Goal: Task Accomplishment & Management: Manage account settings

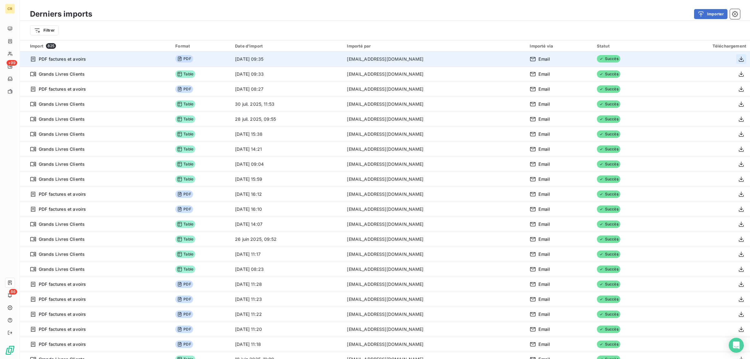
click at [738, 58] on icon "button" at bounding box center [741, 59] width 6 height 6
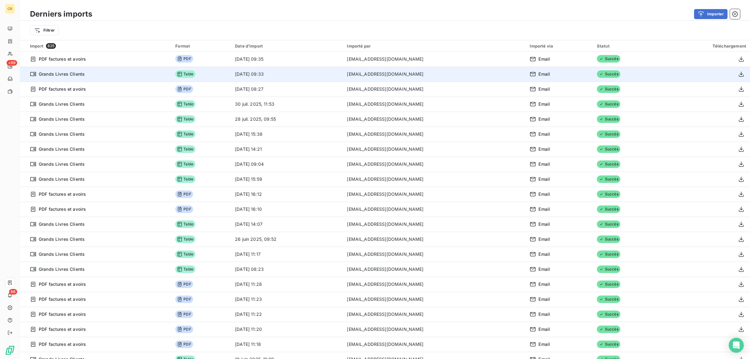
click at [359, 70] on td "[EMAIL_ADDRESS][DOMAIN_NAME]" at bounding box center [434, 74] width 183 height 15
click at [736, 76] on button "button" at bounding box center [741, 74] width 10 height 10
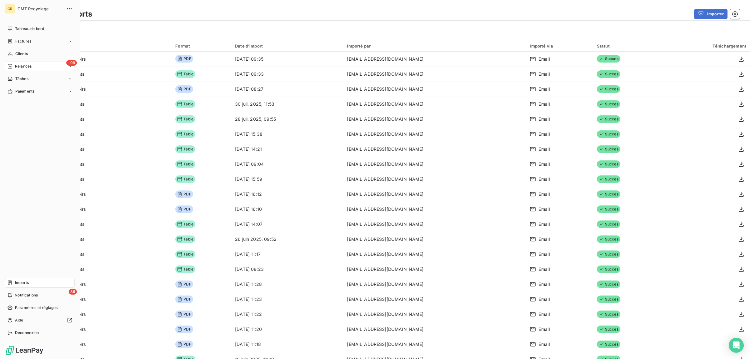
click at [24, 64] on span "Relances" at bounding box center [23, 66] width 17 height 6
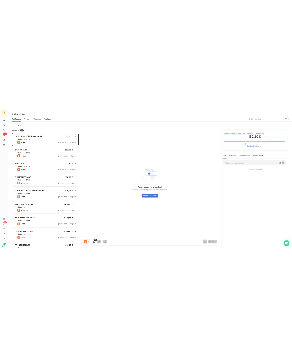
scroll to position [292, 166]
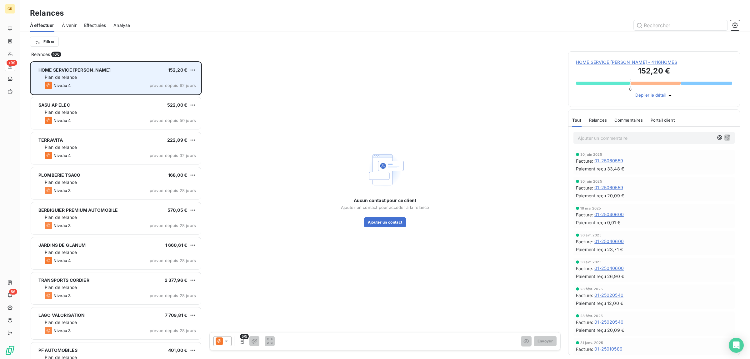
click at [89, 75] on div "Plan de relance" at bounding box center [120, 77] width 151 height 6
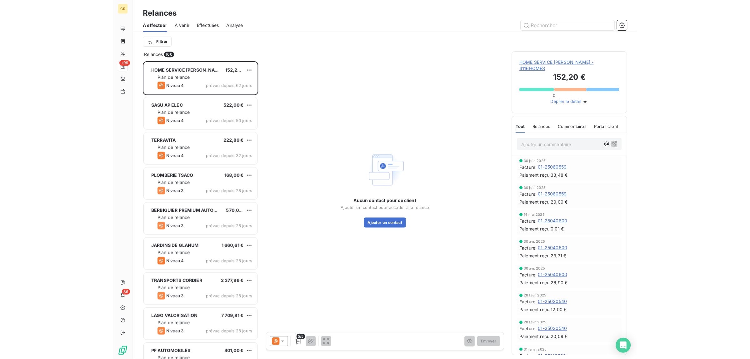
scroll to position [292, 78]
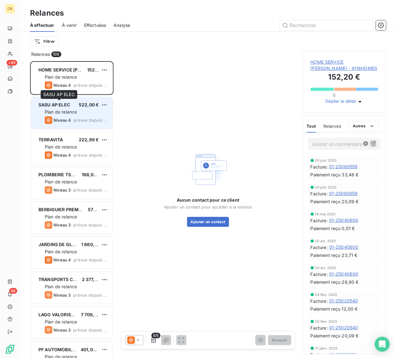
click at [68, 110] on span "Plan de relance" at bounding box center [61, 111] width 32 height 5
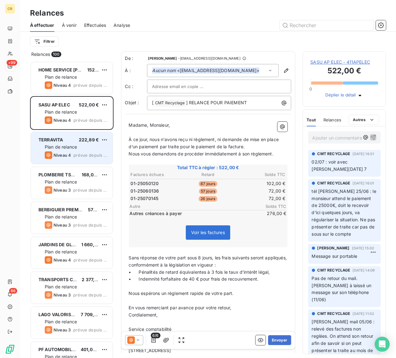
click at [68, 139] on div "TERRAVITA 222,89 €" at bounding box center [76, 140] width 63 height 6
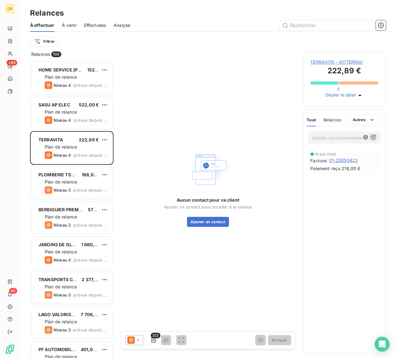
click at [267, 160] on div "Aucun contact pour ce client Ajouter un contact pour accéder à la relance Ajout…" at bounding box center [208, 188] width 174 height 274
click at [319, 142] on p "Ajouter un commentaire ﻿" at bounding box center [336, 138] width 48 height 8
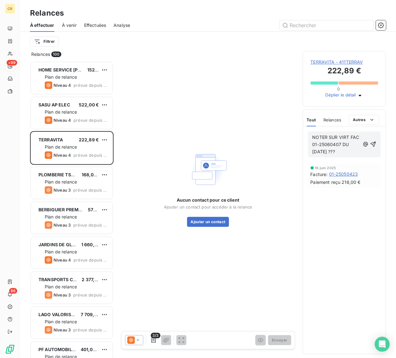
click at [343, 154] on span "NOTER SUR VIRT FAC 01-25060407 DU [DATE] ???" at bounding box center [336, 145] width 48 height 20
click at [356, 156] on p "NOTER SUR VIRT FAC 01-25060407 RGLT DU [DATE] ???" at bounding box center [336, 145] width 48 height 22
click at [343, 154] on span "NOTER SUR VIRT FAC 01-25060407 RGLT DU [DATE] ???" at bounding box center [336, 145] width 48 height 20
click at [373, 151] on icon "button" at bounding box center [372, 147] width 5 height 5
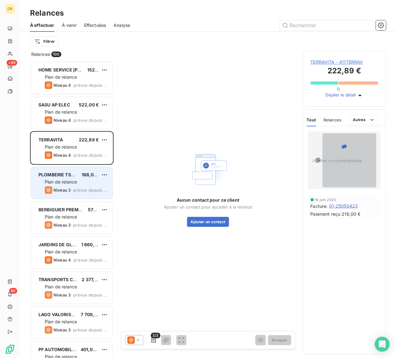
click at [57, 181] on span "Plan de relance" at bounding box center [61, 181] width 32 height 5
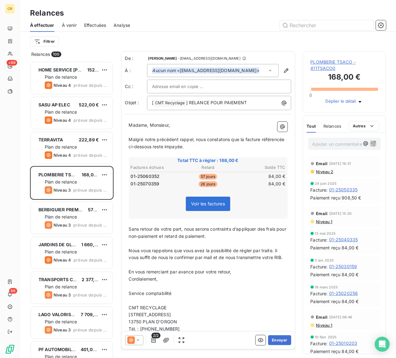
click at [240, 207] on div "Voir les factures" at bounding box center [208, 205] width 157 height 27
click at [135, 341] on icon at bounding box center [138, 341] width 6 height 6
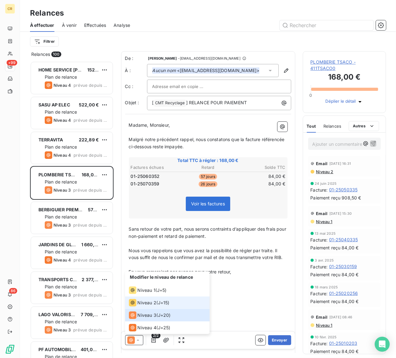
click at [156, 299] on div "Niveau 2" at bounding box center [143, 303] width 28 height 8
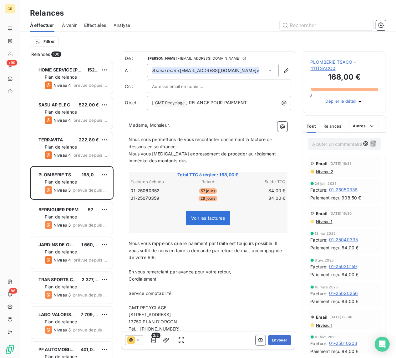
click at [137, 342] on icon at bounding box center [138, 341] width 6 height 6
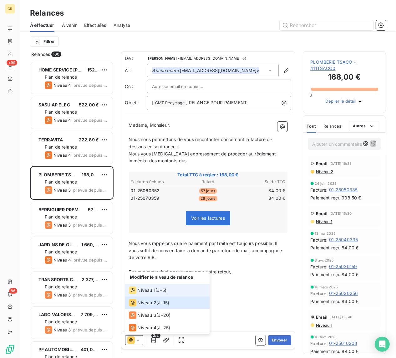
click at [149, 288] on span "Niveau 1" at bounding box center [147, 291] width 18 height 6
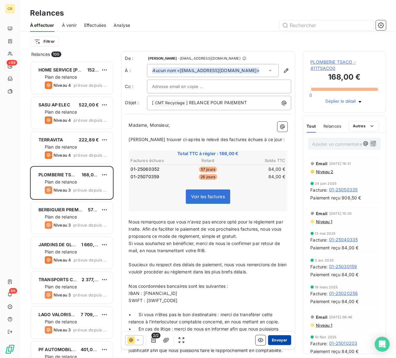
click at [269, 342] on button "Envoyer" at bounding box center [279, 341] width 23 height 10
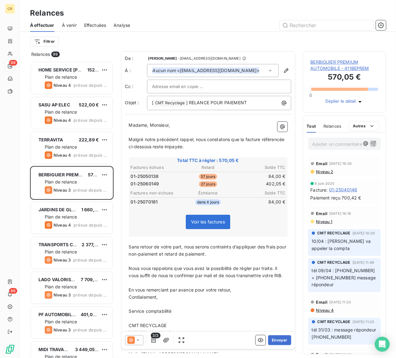
click at [136, 341] on icon at bounding box center [138, 341] width 6 height 6
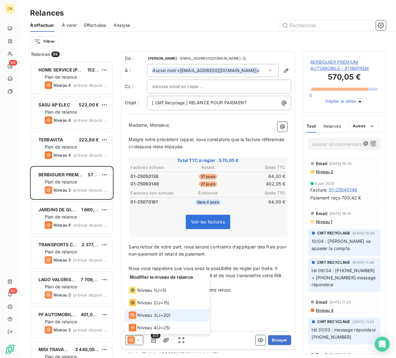
click at [146, 316] on span "Niveau 3" at bounding box center [147, 316] width 19 height 6
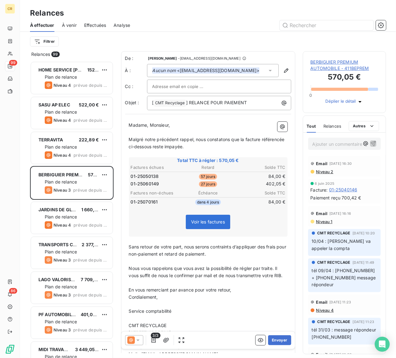
click at [220, 323] on p "﻿" at bounding box center [208, 318] width 158 height 7
click at [141, 341] on icon at bounding box center [138, 341] width 6 height 6
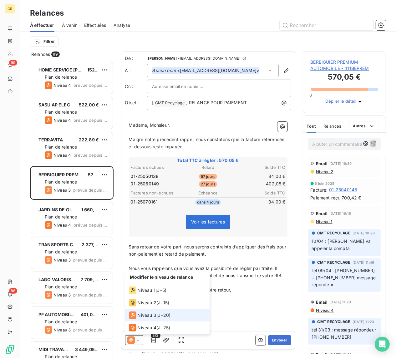
click at [149, 314] on span "Niveau 3" at bounding box center [147, 316] width 19 height 6
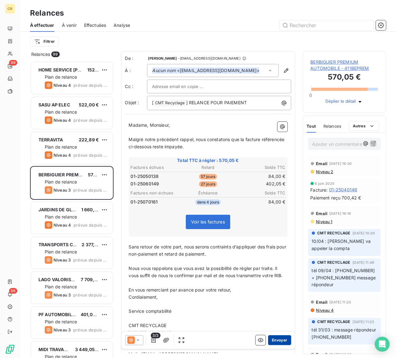
click at [277, 339] on button "Envoyer" at bounding box center [279, 341] width 23 height 10
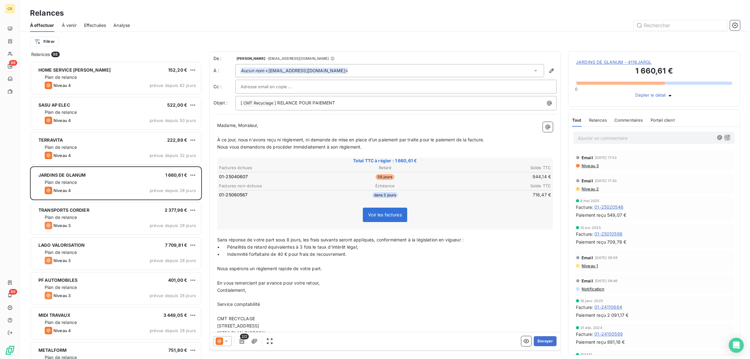
scroll to position [292, 166]
click at [321, 69] on div "Aucun nom <[EMAIL_ADDRESS][DOMAIN_NAME]>" at bounding box center [389, 70] width 309 height 13
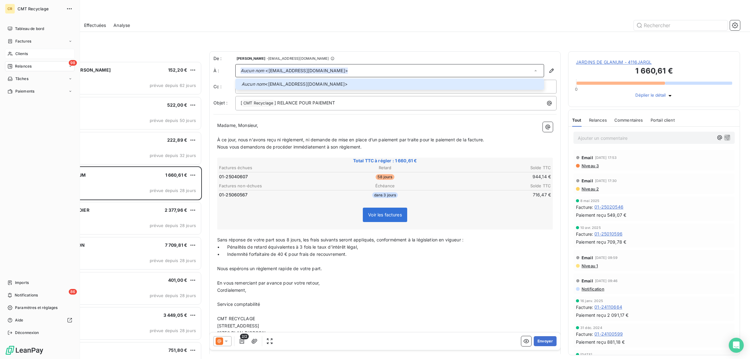
click at [20, 52] on span "Clients" at bounding box center [21, 54] width 13 height 6
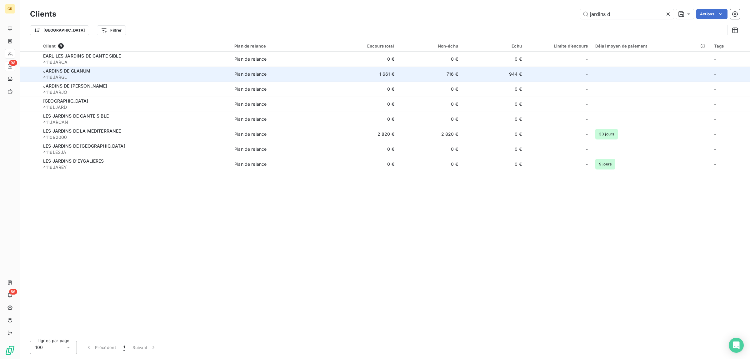
type input "jardins d"
click at [63, 72] on span "JARDINS DE GLANUM" at bounding box center [67, 70] width 48 height 5
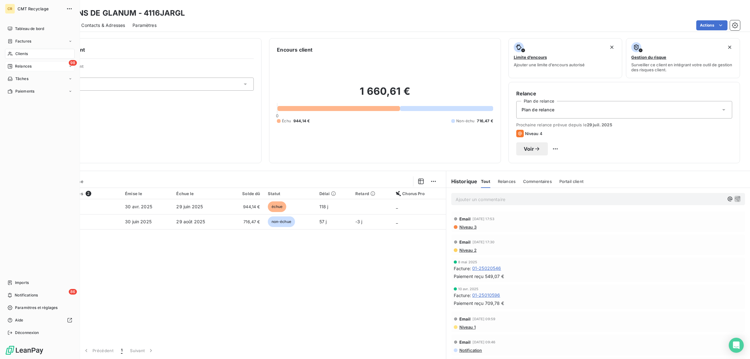
click at [10, 53] on icon at bounding box center [10, 53] width 5 height 5
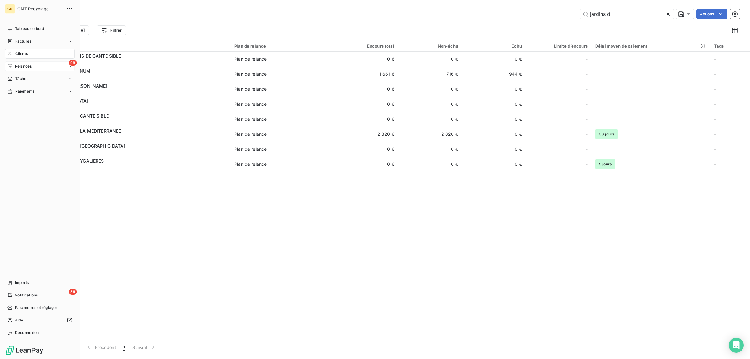
click at [25, 54] on span "Clients" at bounding box center [21, 54] width 13 height 6
click at [26, 54] on span "Clients" at bounding box center [21, 54] width 13 height 6
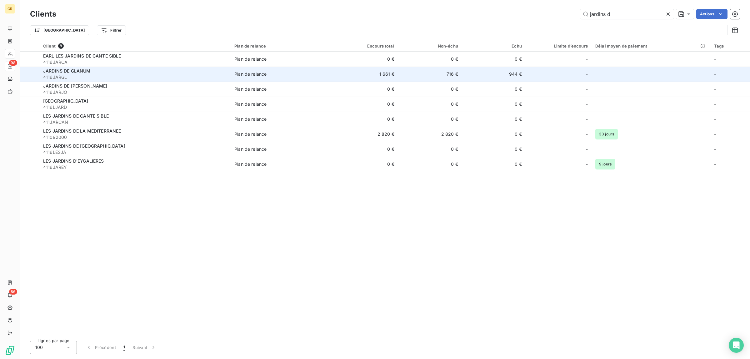
click at [30, 74] on div at bounding box center [30, 74] width 0 height 0
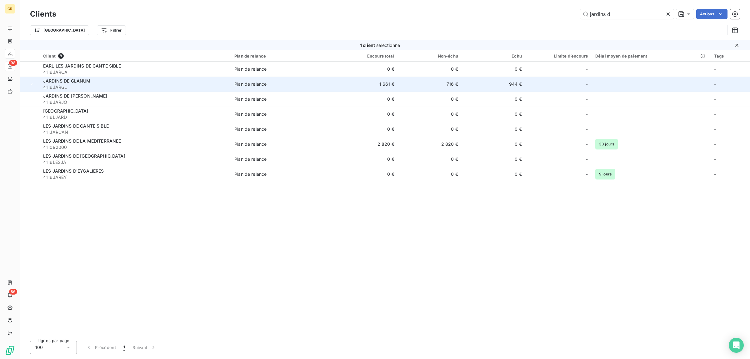
click at [48, 85] on span "4116JARGL" at bounding box center [135, 87] width 184 height 6
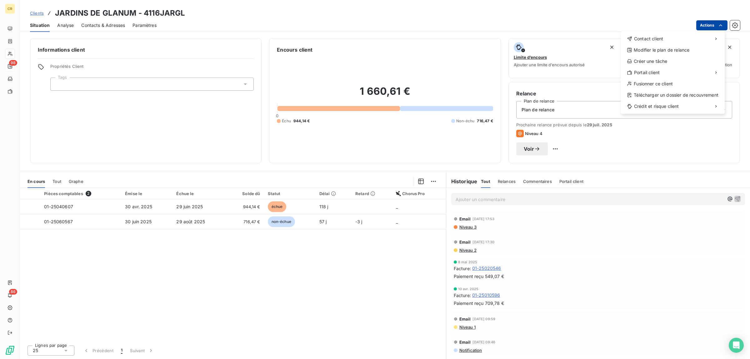
click at [714, 24] on html "CR 98 86 Clients JARDINS DE GLANUM - 4116JARGL Situation Analyse Contacts & Adr…" at bounding box center [375, 179] width 750 height 359
click at [657, 39] on span "Contact client" at bounding box center [648, 39] width 29 height 6
click at [649, 37] on span "Contact client" at bounding box center [648, 39] width 29 height 6
click at [643, 39] on span "Contact client" at bounding box center [648, 39] width 29 height 6
click at [565, 42] on div "Envoyer un email" at bounding box center [573, 41] width 84 height 10
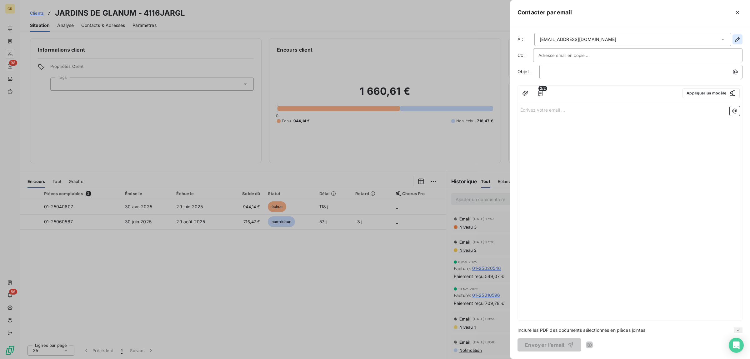
click at [737, 39] on icon "button" at bounding box center [737, 39] width 6 height 6
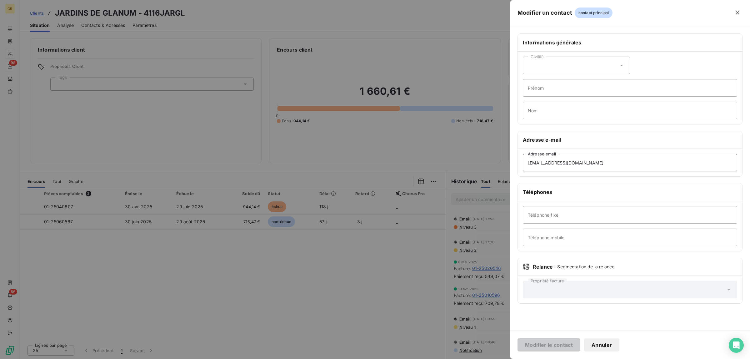
click at [544, 164] on input "[EMAIL_ADDRESS][DOMAIN_NAME]" at bounding box center [630, 163] width 214 height 18
type input "[EMAIL_ADDRESS][DOMAIN_NAME]"
click at [550, 86] on input "Prénom" at bounding box center [630, 88] width 214 height 18
type input "KRISTEL"
click at [554, 344] on button "Modifier le contact" at bounding box center [549, 344] width 63 height 13
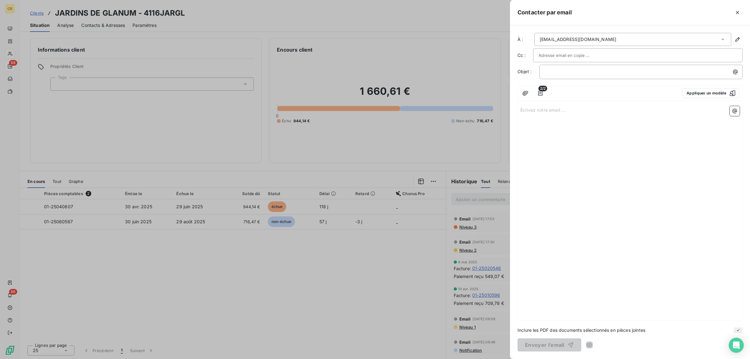
click at [13, 64] on div at bounding box center [375, 179] width 750 height 359
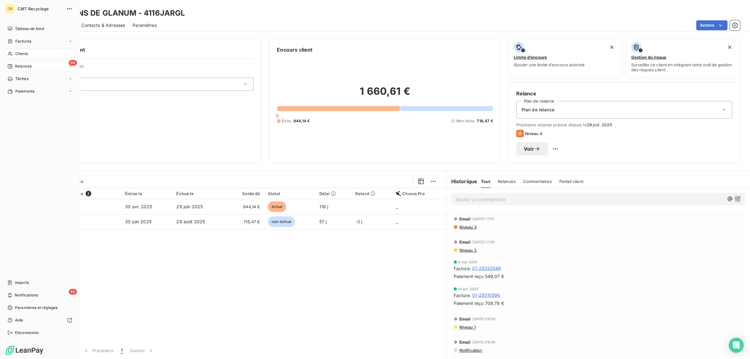
click at [18, 66] on span "Relances" at bounding box center [23, 66] width 17 height 6
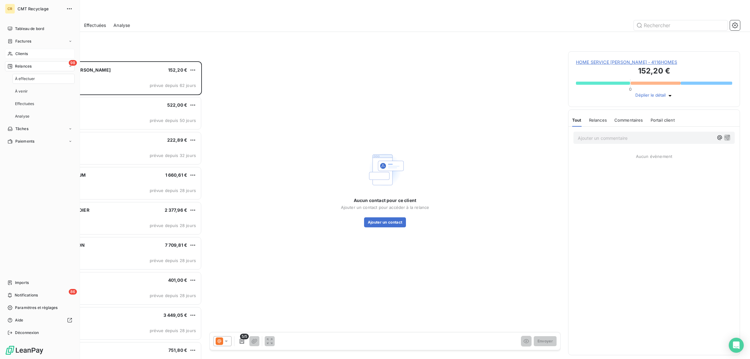
scroll to position [292, 166]
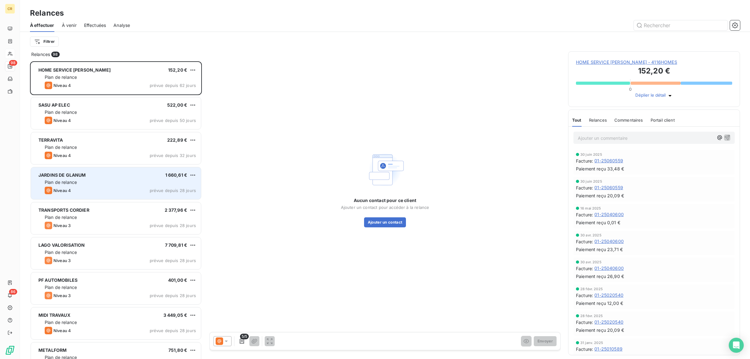
click at [103, 179] on div "Plan de relance" at bounding box center [120, 182] width 151 height 6
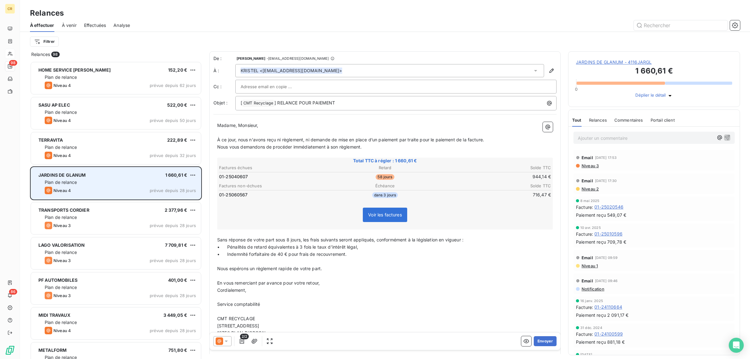
click at [36, 175] on div "grid" at bounding box center [36, 175] width 0 height 0
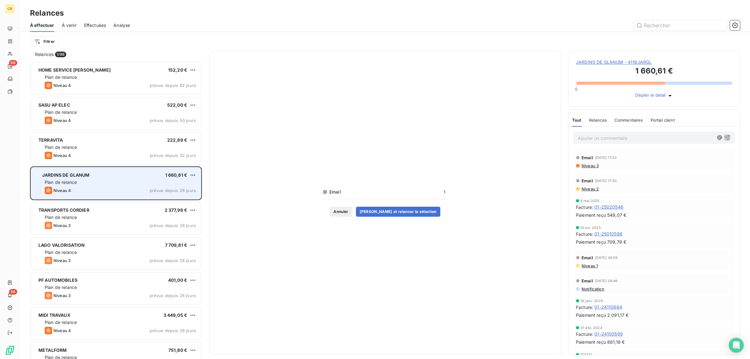
click at [38, 177] on icon "grid" at bounding box center [38, 175] width 4 height 4
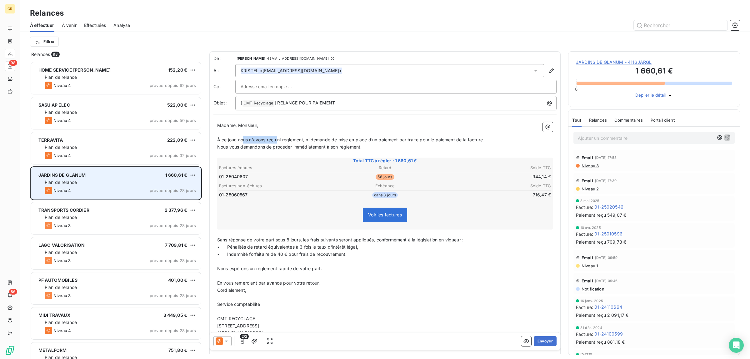
drag, startPoint x: 243, startPoint y: 138, endPoint x: 280, endPoint y: 143, distance: 36.8
click at [280, 143] on p "À ce jour, nous n'avons reçu ni règlement, ni demande de mise en place d’un pai…" at bounding box center [385, 139] width 336 height 7
drag, startPoint x: 246, startPoint y: 126, endPoint x: 272, endPoint y: 123, distance: 26.0
click at [272, 123] on p "Madame, Monsieur," at bounding box center [385, 125] width 336 height 7
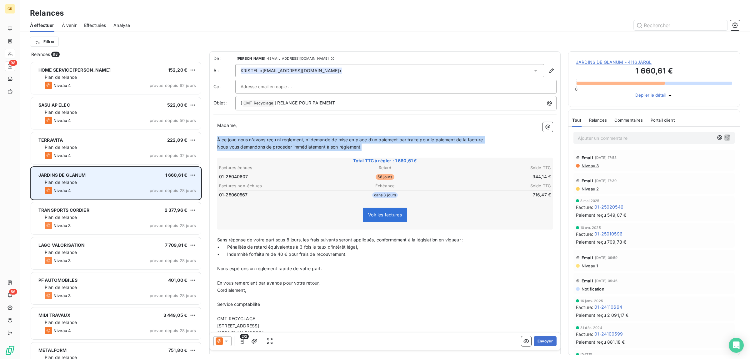
drag, startPoint x: 218, startPoint y: 139, endPoint x: 393, endPoint y: 149, distance: 175.3
click at [393, 149] on div "Madame, ﻿ À ce jour, nous n'avons reçu ni règlement, ni demande de mise en plac…" at bounding box center [385, 243] width 336 height 243
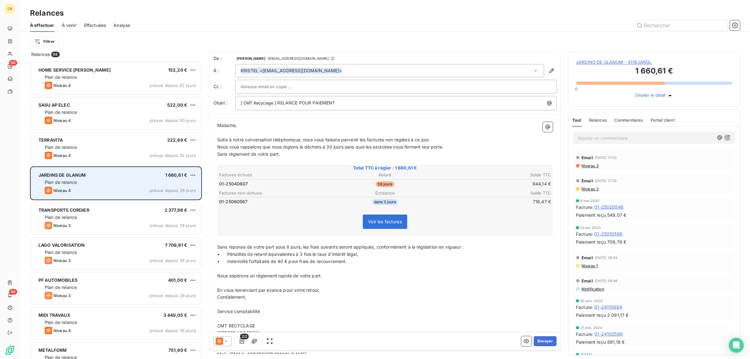
click at [282, 158] on div "Madame, ﻿ Suite à notre conversation téléphonique, nous vous faisons parvenir l…" at bounding box center [385, 247] width 336 height 250
drag, startPoint x: 281, startPoint y: 157, endPoint x: 216, endPoint y: 157, distance: 65.0
click at [216, 157] on div "Madame, ﻿ Suite à notre conversation téléphonique, nous vous faisons parvenir l…" at bounding box center [384, 247] width 343 height 258
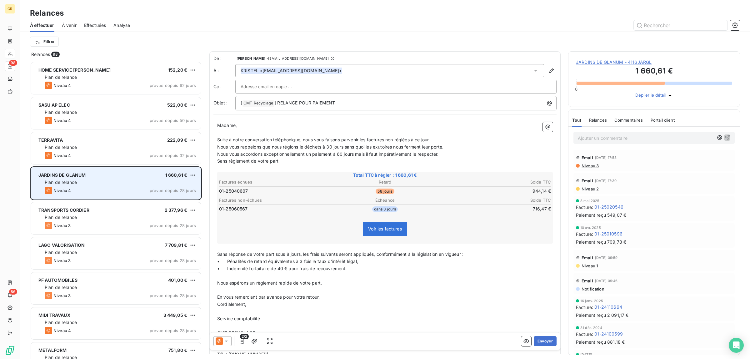
drag, startPoint x: 284, startPoint y: 161, endPoint x: 213, endPoint y: 165, distance: 72.0
click at [213, 165] on div "De : [PERSON_NAME] - [PERSON_NAME][EMAIL_ADDRESS][DOMAIN_NAME] À : [PERSON_NAME…" at bounding box center [384, 219] width 351 height 336
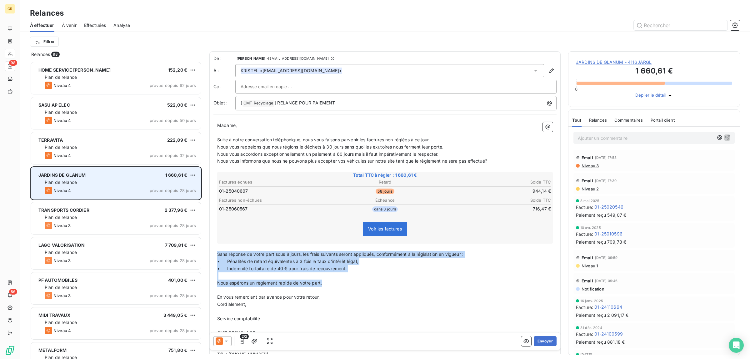
drag, startPoint x: 328, startPoint y: 284, endPoint x: 213, endPoint y: 255, distance: 118.9
click at [213, 255] on div "Madame, ﻿ Suite à notre conversation téléphonique, nous vous faisons parvenir l…" at bounding box center [384, 250] width 343 height 265
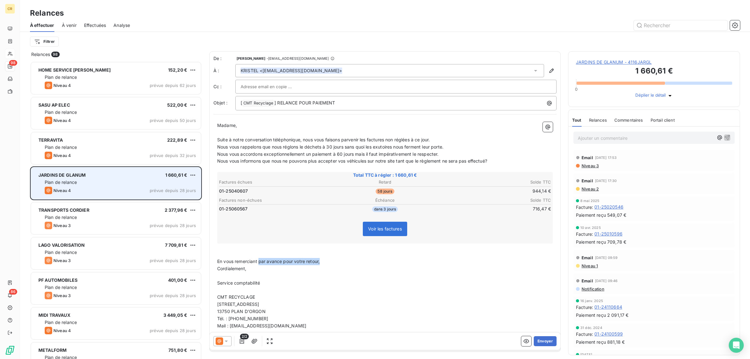
drag, startPoint x: 259, startPoint y: 261, endPoint x: 321, endPoint y: 260, distance: 61.6
click at [320, 260] on span "En vous remerciant par avance pour votre retour," at bounding box center [268, 260] width 103 height 5
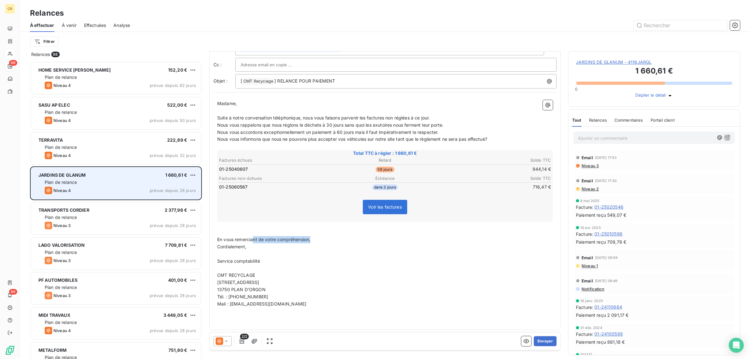
drag, startPoint x: 318, startPoint y: 238, endPoint x: 254, endPoint y: 238, distance: 63.8
click at [254, 238] on p "En vous remerciant de votre compréhension," at bounding box center [385, 239] width 336 height 7
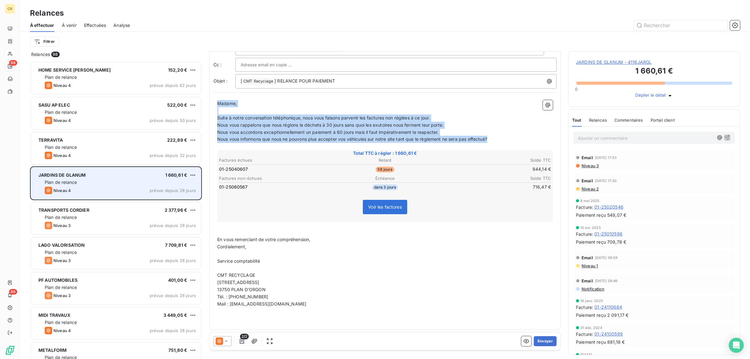
drag, startPoint x: 503, startPoint y: 139, endPoint x: 210, endPoint y: 98, distance: 296.0
click at [210, 98] on div "De : [PERSON_NAME] - [PERSON_NAME][EMAIL_ADDRESS][DOMAIN_NAME] À : [PERSON_NAME…" at bounding box center [384, 179] width 351 height 300
copy div "Madame, ﻿ Suite à notre conversation téléphonique, nous vous faisons parvenir l…"
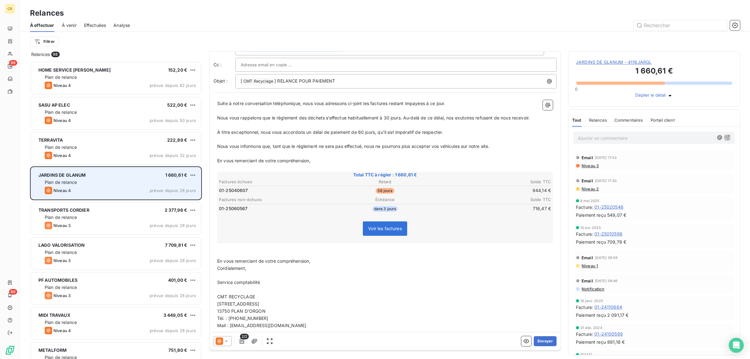
scroll to position [0, 0]
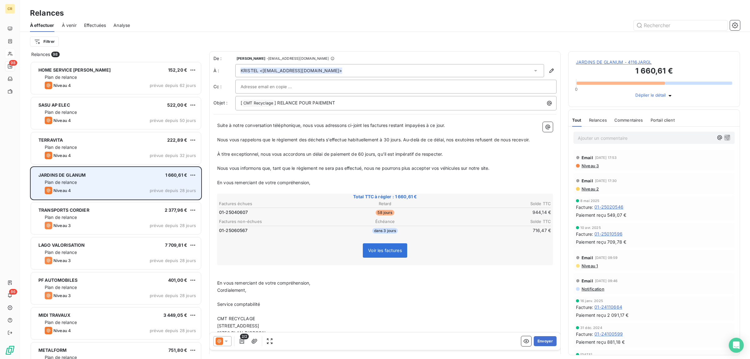
click at [219, 125] on span "Suite à notre conversation téléphonique, nous vous adressons ci-joint les factu…" at bounding box center [331, 125] width 228 height 5
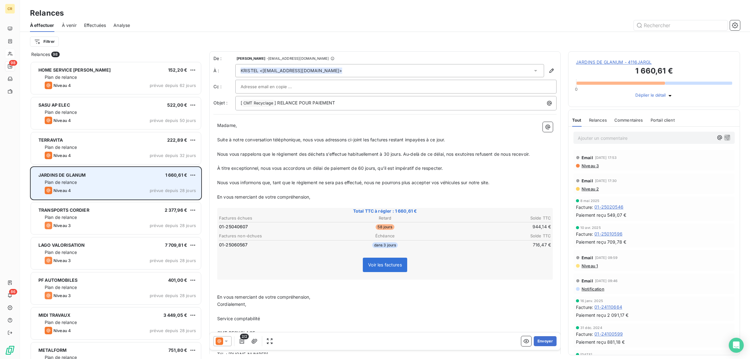
click at [363, 138] on span "Suite à notre conversation téléphonique, nous vous adressons ci-joint les factu…" at bounding box center [331, 139] width 228 height 5
click at [366, 154] on span "Nous vous rappelons que le règlement des déchets s’effectue habituellement à 30…" at bounding box center [373, 153] width 313 height 5
drag, startPoint x: 321, startPoint y: 296, endPoint x: 225, endPoint y: 291, distance: 96.4
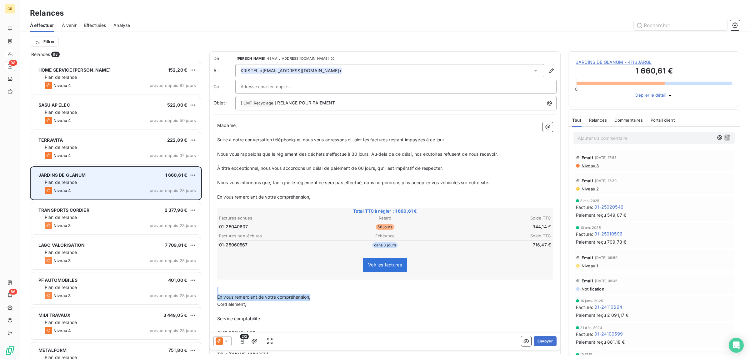
click at [225, 291] on div "Madame, ﻿ Suite à notre conversation téléphonique, nous vous adressons ci-joint…" at bounding box center [385, 251] width 336 height 258
click at [264, 153] on span "Nous vous rappelons que le règlement des déchets s’effectue à 30 jours. Au-delà…" at bounding box center [357, 153] width 281 height 5
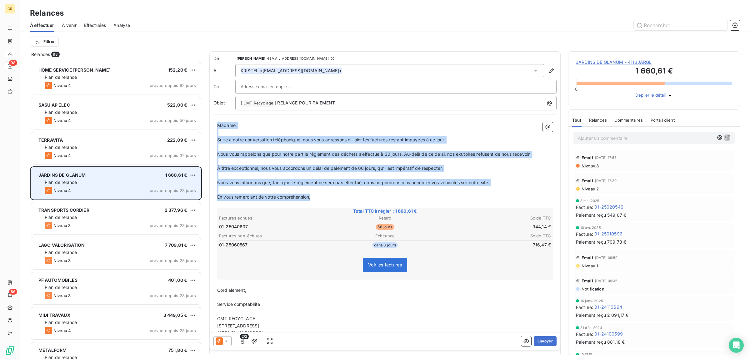
drag, startPoint x: 218, startPoint y: 126, endPoint x: 320, endPoint y: 200, distance: 126.2
click at [320, 200] on div "Madame, ﻿ Suite à notre conversation téléphonique, nous vous adressons ci-joint…" at bounding box center [385, 243] width 336 height 243
copy div "Madame, ﻿ Suite à notre conversation téléphonique, nous vous adressons ci-joint…"
click at [241, 153] on span "Nous vous rappelons que pour notre part le règlement des déchets s’effectue à 3…" at bounding box center [373, 153] width 313 height 5
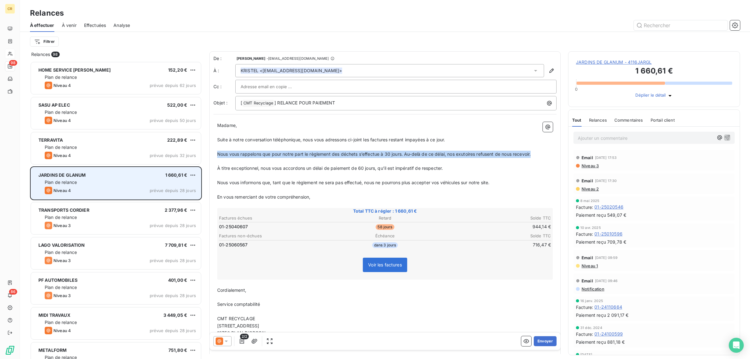
drag, startPoint x: 543, startPoint y: 153, endPoint x: 212, endPoint y: 153, distance: 331.0
click at [212, 153] on div "De : [PERSON_NAME] - [PERSON_NAME][EMAIL_ADDRESS][DOMAIN_NAME] À : [PERSON_NAME…" at bounding box center [384, 212] width 351 height 322
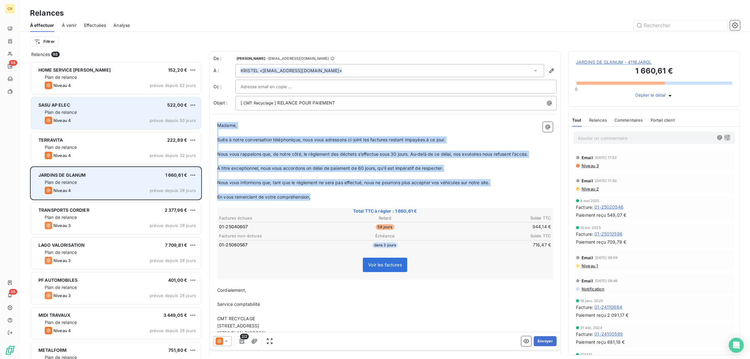
drag, startPoint x: 318, startPoint y: 198, endPoint x: 199, endPoint y: 128, distance: 138.1
click at [199, 128] on div "Relances 98 HOME SERVICE [PERSON_NAME] 152,20 € Plan de relance Niveau 4 prévue…" at bounding box center [385, 205] width 730 height 308
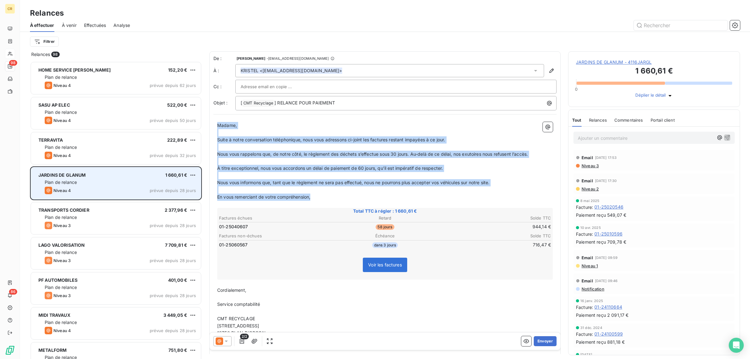
copy div "Madame, ﻿ Suite à notre conversation téléphonique, nous vous adressons ci-joint…"
click at [541, 339] on button "Envoyer" at bounding box center [545, 341] width 23 height 10
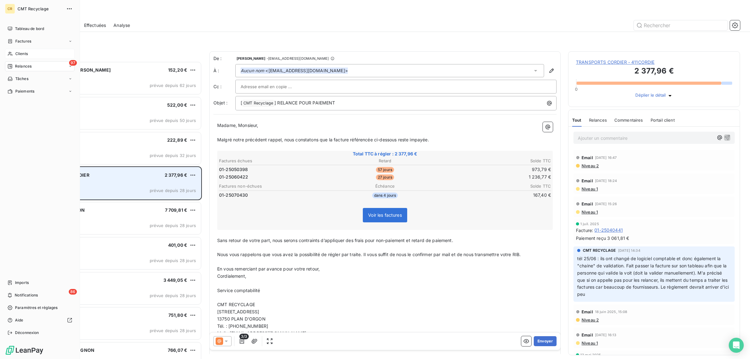
click at [18, 53] on span "Clients" at bounding box center [21, 54] width 13 height 6
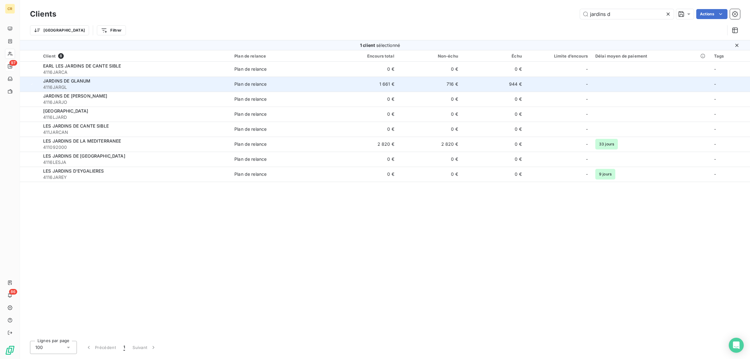
click at [69, 81] on span "JARDINS DE GLANUM" at bounding box center [67, 80] width 48 height 5
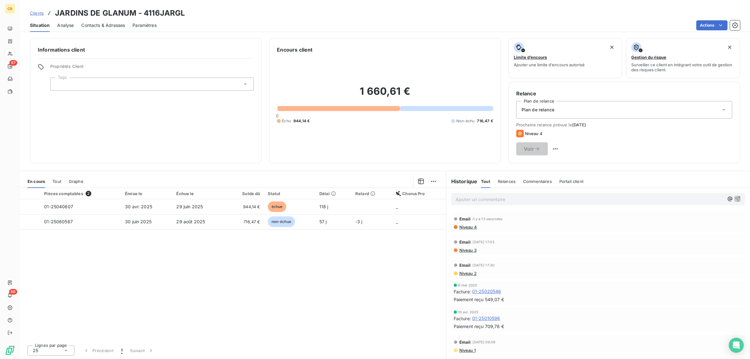
click at [485, 202] on p "Ajouter un commentaire ﻿" at bounding box center [590, 199] width 269 height 8
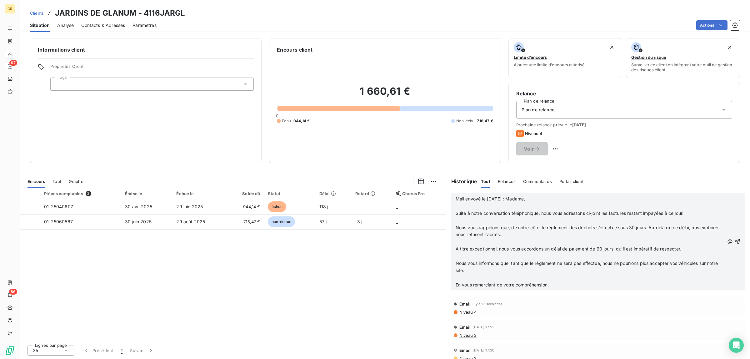
click at [535, 199] on p "Mail envoyé le [DATE] : Madame," at bounding box center [590, 198] width 269 height 7
drag, startPoint x: 536, startPoint y: 199, endPoint x: 511, endPoint y: 200, distance: 25.0
click at [511, 200] on p "Mail envoyé le [DATE] : Madame," at bounding box center [590, 198] width 269 height 7
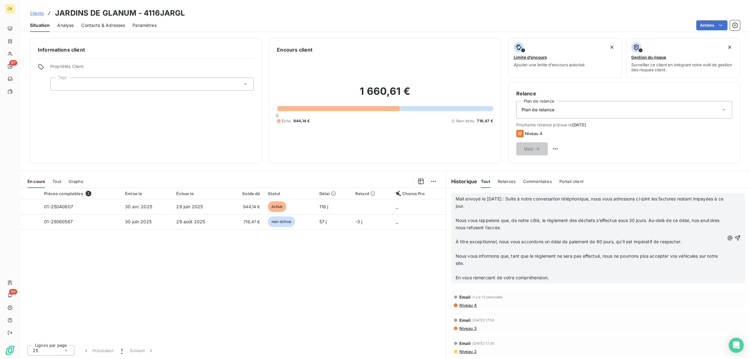
click at [502, 207] on p "Mail envoyé le [DATE] : Suite à notre conversation téléphonique, nous vous adre…" at bounding box center [590, 202] width 269 height 14
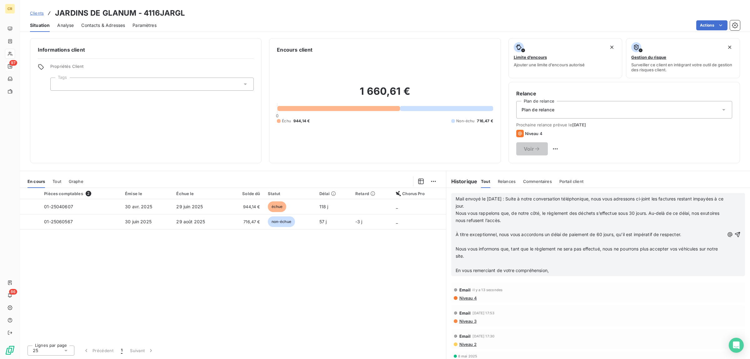
click at [533, 220] on p "Nous vous rappelons que, de notre côté, le règlement des déchets s’effectue sou…" at bounding box center [590, 217] width 269 height 14
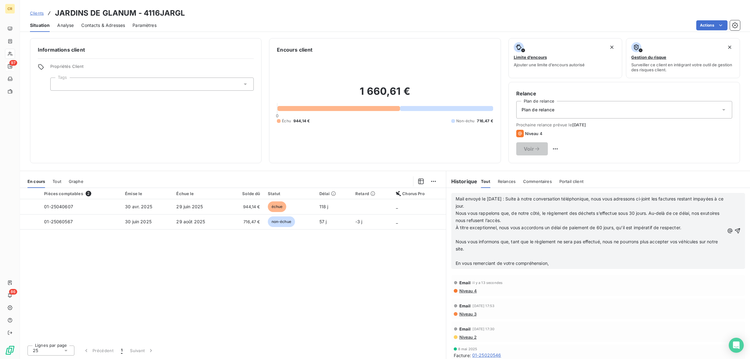
click at [691, 229] on p "À titre exceptionnel, nous vous accordons un délai de paiement de 60 jours, qu’…" at bounding box center [590, 227] width 269 height 7
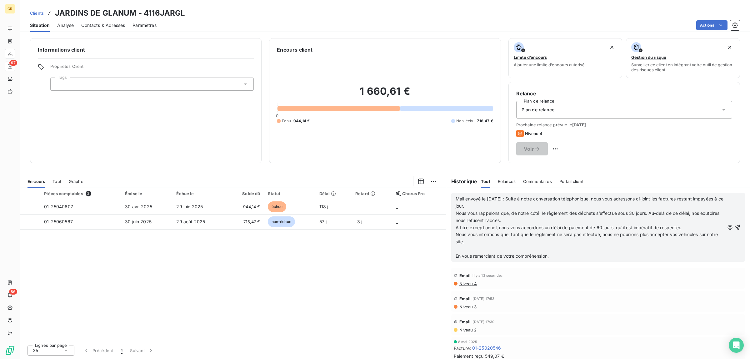
click at [486, 243] on p "Nous vous informons que, tant que le règlement ne sera pas effectué, nous ne po…" at bounding box center [590, 238] width 269 height 14
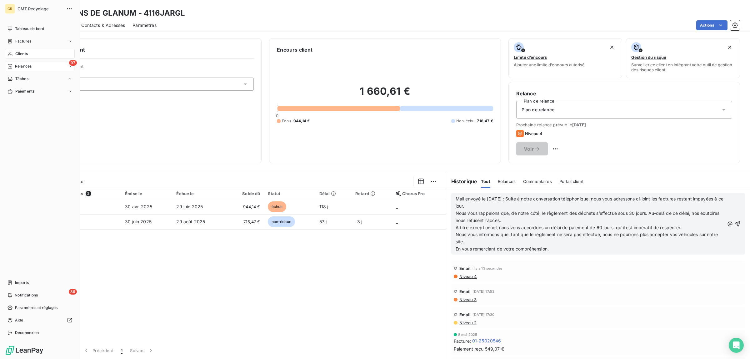
click at [29, 65] on span "Relances" at bounding box center [23, 66] width 17 height 6
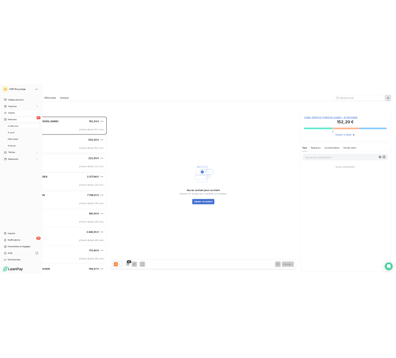
scroll to position [292, 166]
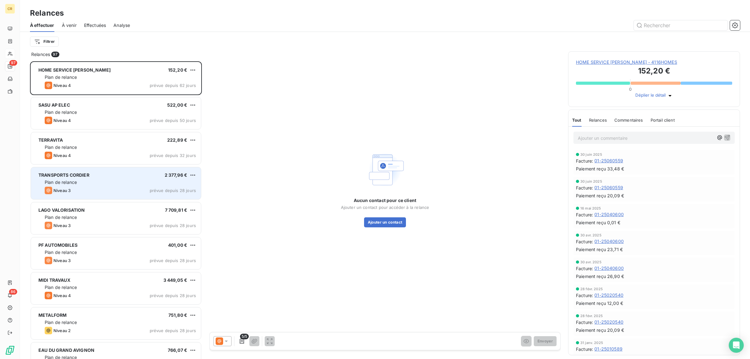
click at [70, 181] on span "Plan de relance" at bounding box center [61, 181] width 32 height 5
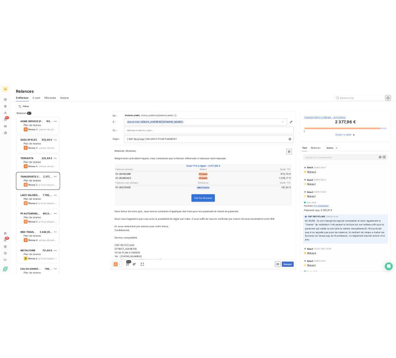
scroll to position [292, 78]
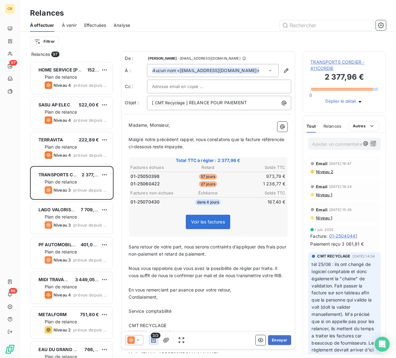
click at [155, 341] on icon "button" at bounding box center [153, 341] width 6 height 6
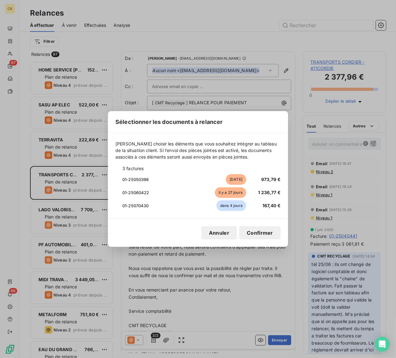
click at [133, 341] on div "Sélectionner les documents à relancer [PERSON_NAME] choisir les éléments que vo…" at bounding box center [198, 179] width 396 height 358
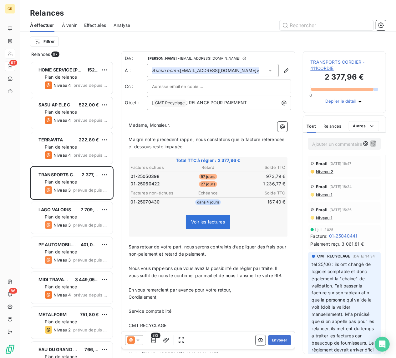
click at [138, 339] on icon at bounding box center [138, 341] width 6 height 6
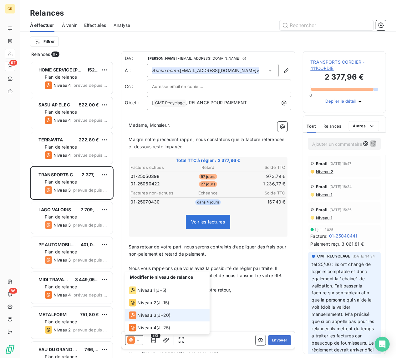
click at [143, 314] on span "Niveau 3" at bounding box center [147, 316] width 19 height 6
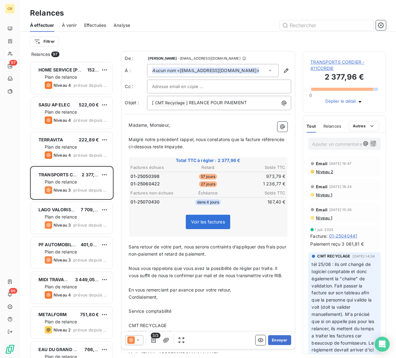
click at [245, 141] on span "Malgré notre précédent rappel, nous constatons que la facture référencée ci-des…" at bounding box center [207, 143] width 157 height 13
click at [266, 140] on span "Malgré notre précédent rappel, nous constatons que les facture référencée ci-de…" at bounding box center [208, 143] width 159 height 13
click at [152, 148] on span "Malgré notre précédent rappel, nous constatons que les factures référencée ci-d…" at bounding box center [198, 143] width 138 height 13
click at [211, 147] on span "Malgré notre précédent rappel, nous constatons que les factures référencées ci-…" at bounding box center [198, 143] width 138 height 13
click at [273, 342] on button "Envoyer" at bounding box center [279, 341] width 23 height 10
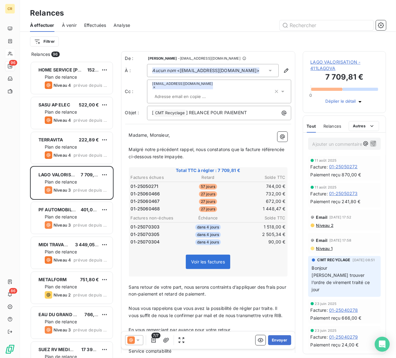
click at [230, 140] on p "﻿" at bounding box center [208, 142] width 158 height 7
click at [236, 166] on p "﻿" at bounding box center [208, 164] width 158 height 7
click at [136, 340] on icon at bounding box center [138, 341] width 6 height 6
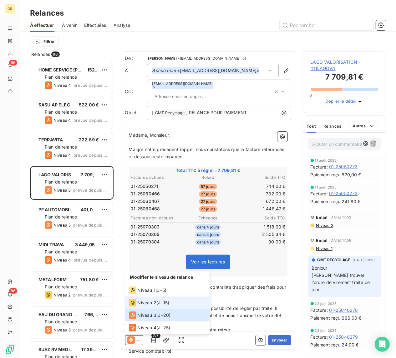
click at [144, 301] on span "Niveau 2" at bounding box center [147, 303] width 19 height 6
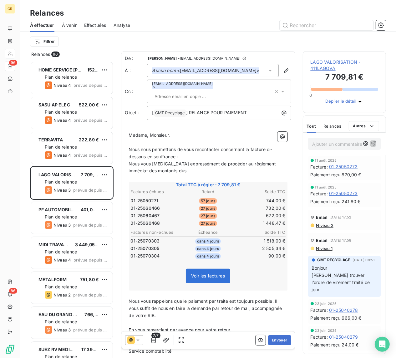
click at [249, 149] on span "Nous nous permettons de vous recontacter concernant la facture ci-dessous en so…" at bounding box center [200, 153] width 143 height 13
click at [271, 340] on button "Envoyer" at bounding box center [279, 341] width 23 height 10
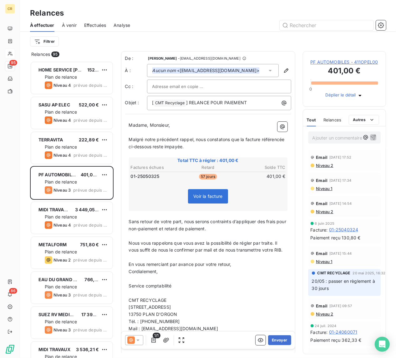
click at [223, 276] on p "Cordialement," at bounding box center [208, 271] width 158 height 7
click at [208, 197] on span "Voir la facture" at bounding box center [207, 196] width 29 height 5
click at [257, 343] on icon "button" at bounding box center [260, 341] width 6 height 6
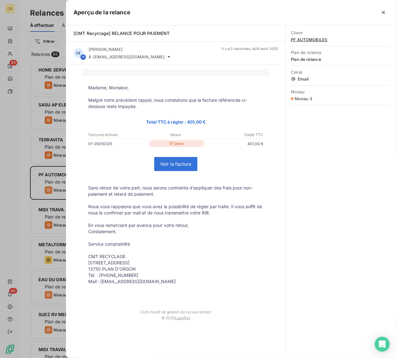
click at [175, 165] on link "Voir la facture" at bounding box center [175, 164] width 43 height 13
click at [48, 215] on div at bounding box center [198, 179] width 396 height 358
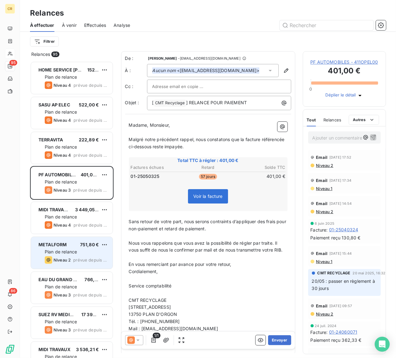
click at [67, 254] on span "Plan de relance" at bounding box center [61, 251] width 32 height 5
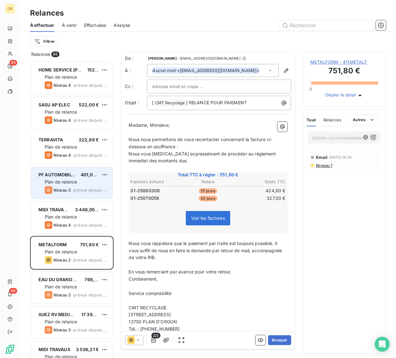
click at [79, 182] on div "Plan de relance" at bounding box center [76, 182] width 63 height 6
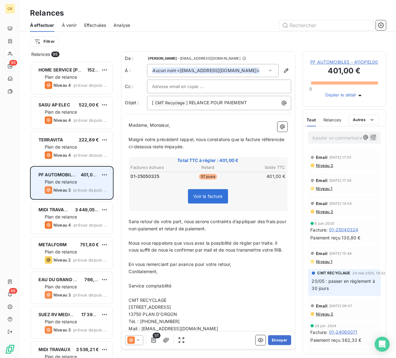
click at [79, 182] on div "Plan de relance" at bounding box center [76, 182] width 63 height 6
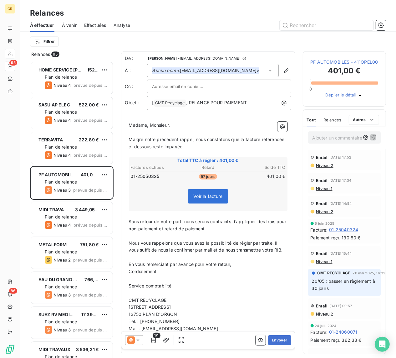
click at [335, 142] on p "Ajouter un commentaire ﻿" at bounding box center [336, 138] width 48 height 8
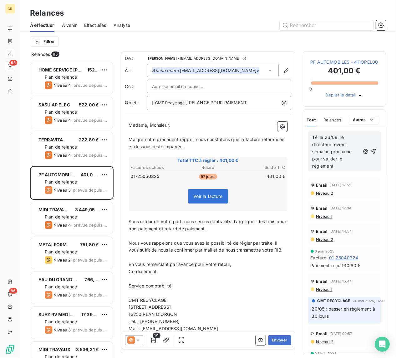
click at [340, 148] on span "Tél le 26/08, le directeur revient semaine prochaine pour valider le règlement" at bounding box center [332, 152] width 41 height 34
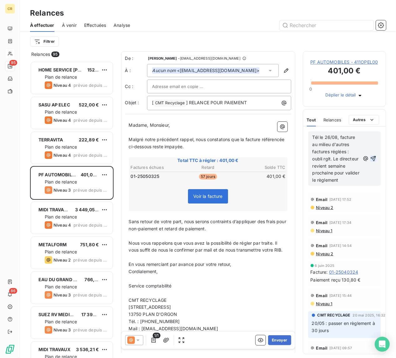
click at [370, 162] on icon "button" at bounding box center [373, 159] width 6 height 6
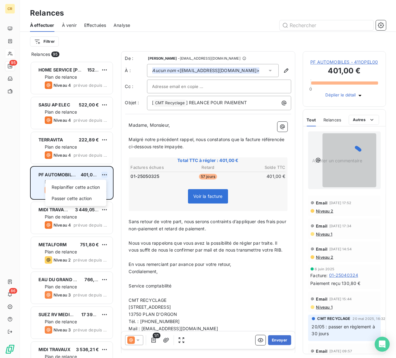
click at [104, 174] on html "CR 95 86 Relances À effectuer À venir Effectuées Analyse Filtrer Relances 95 HO…" at bounding box center [198, 179] width 396 height 358
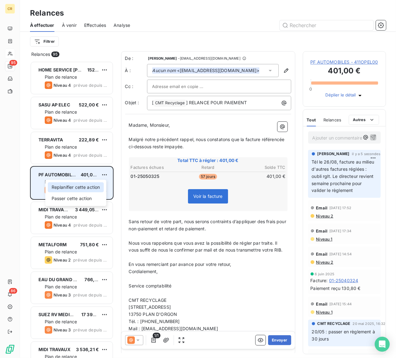
click at [98, 186] on div "Replanifier cette action" at bounding box center [76, 188] width 56 height 10
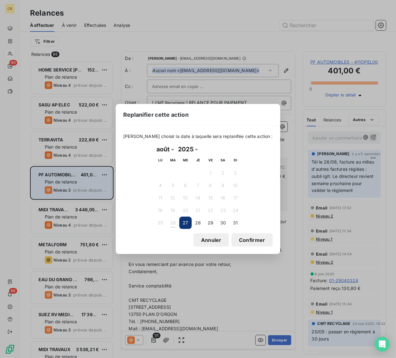
click at [196, 150] on select "2025 2026 2027 2028 2029 2030 2031 2032 2033 2034 2035" at bounding box center [188, 149] width 24 height 10
click at [176, 144] on select "2025 2026 2027 2028 2029 2030 2031 2032 2033 2034 2035" at bounding box center [188, 149] width 24 height 10
click at [171, 150] on select "janvier février mars avril mai juin juillet août septembre octobre novembre déc…" at bounding box center [165, 149] width 22 height 10
select select "8"
click at [154, 144] on select "janvier février mars avril mai juin juillet août septembre octobre novembre déc…" at bounding box center [165, 149] width 22 height 10
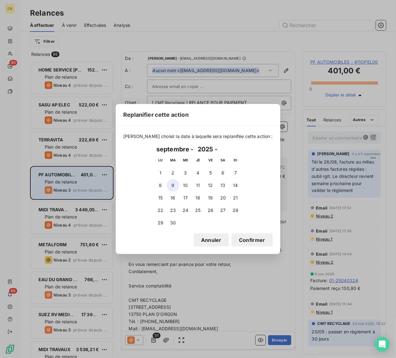
click at [171, 183] on button "9" at bounding box center [173, 185] width 13 height 13
click at [235, 241] on button "Confirmer" at bounding box center [251, 240] width 41 height 13
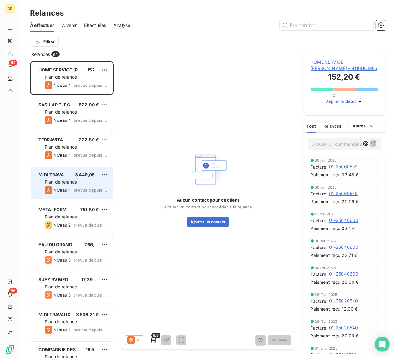
click at [77, 179] on span "Plan de relance" at bounding box center [61, 181] width 32 height 5
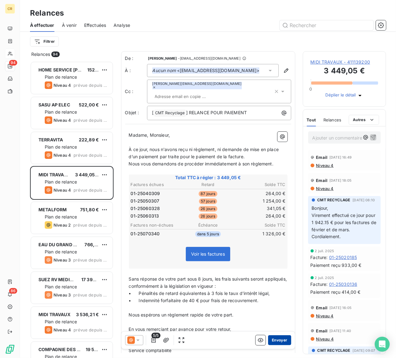
click at [280, 339] on button "Envoyer" at bounding box center [279, 341] width 23 height 10
